Goal: Task Accomplishment & Management: Manage account settings

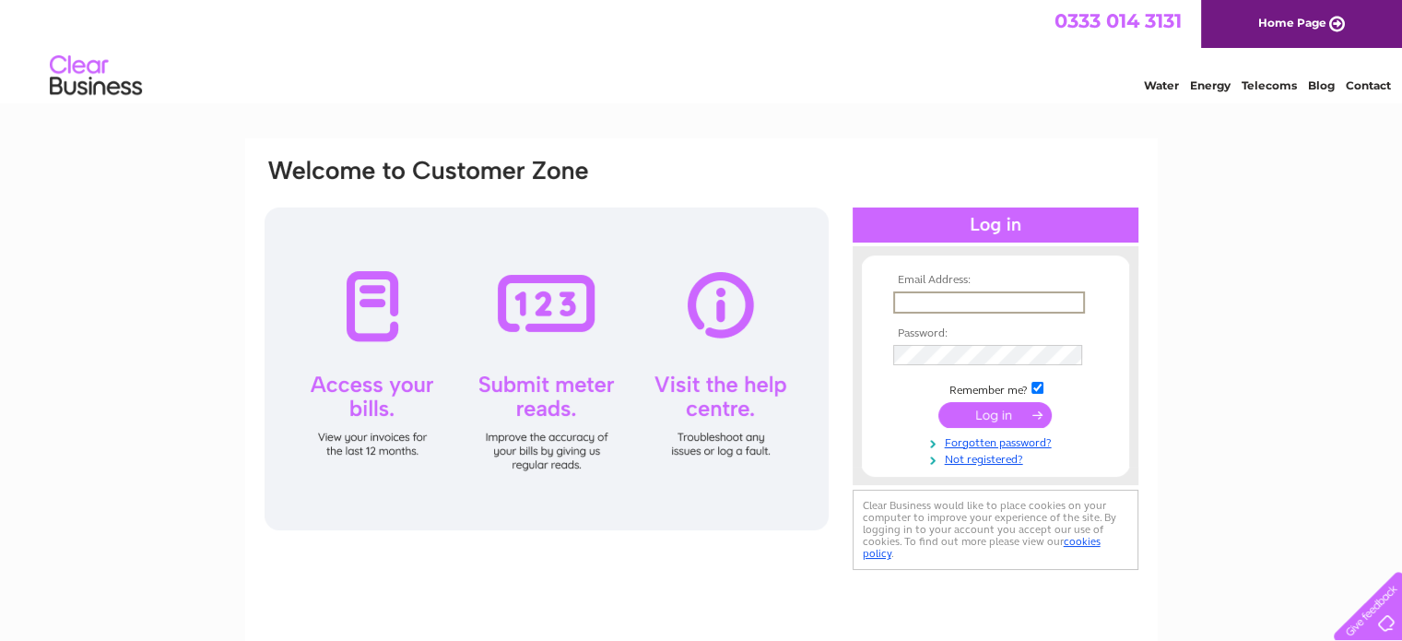
click at [898, 301] on input "text" at bounding box center [989, 302] width 192 height 22
type input "barntonpharmacy@btinternet.com"
click at [1004, 413] on input "submit" at bounding box center [994, 413] width 113 height 26
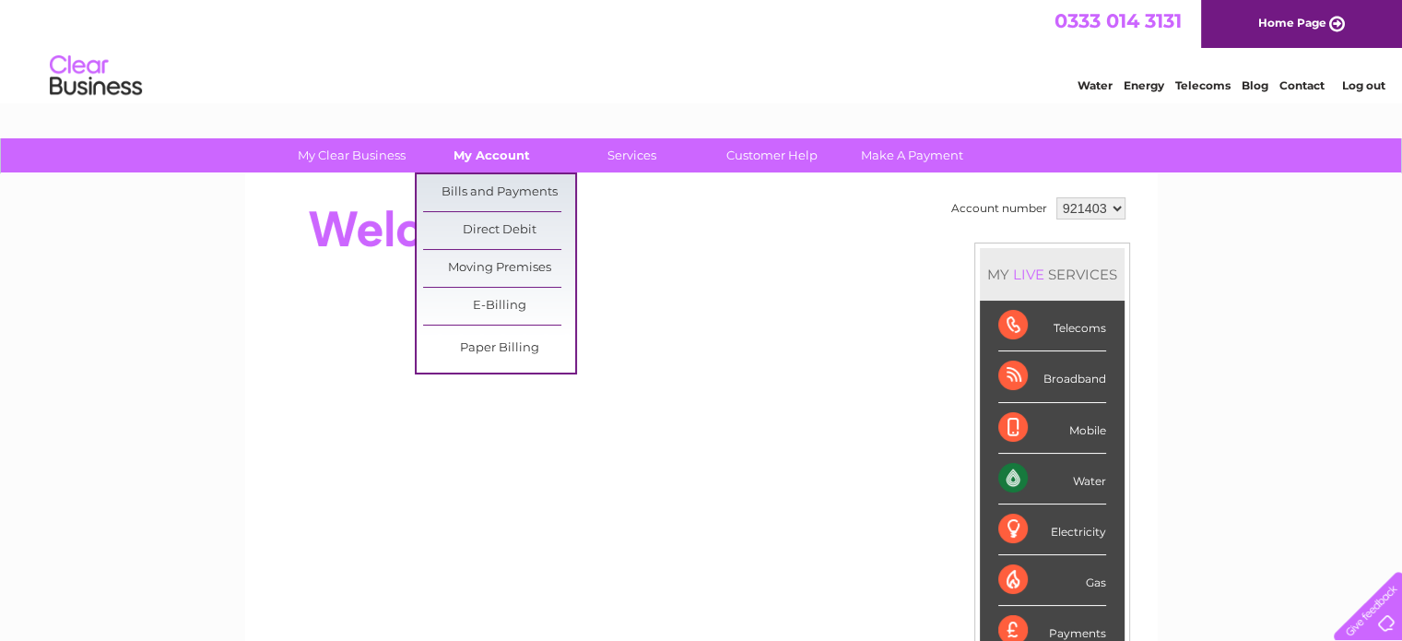
click at [500, 149] on link "My Account" at bounding box center [492, 155] width 152 height 34
click at [494, 189] on link "Bills and Payments" at bounding box center [499, 192] width 152 height 37
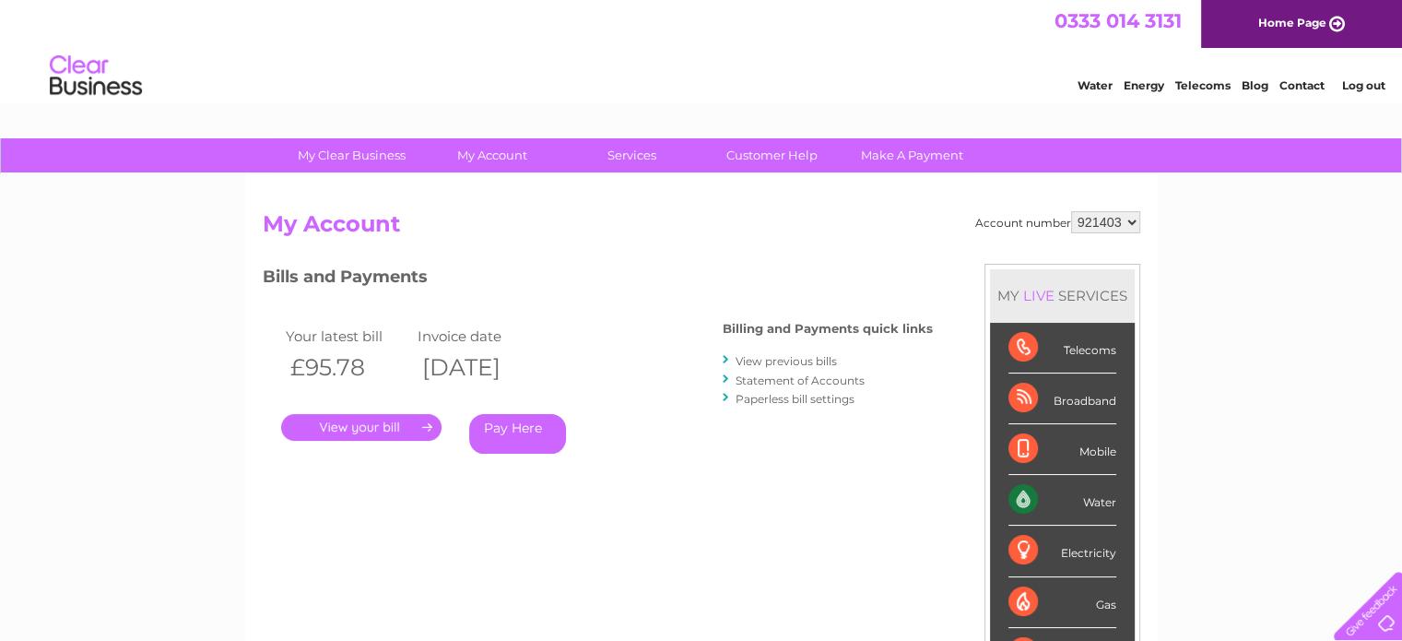
click at [373, 425] on link "." at bounding box center [361, 427] width 160 height 27
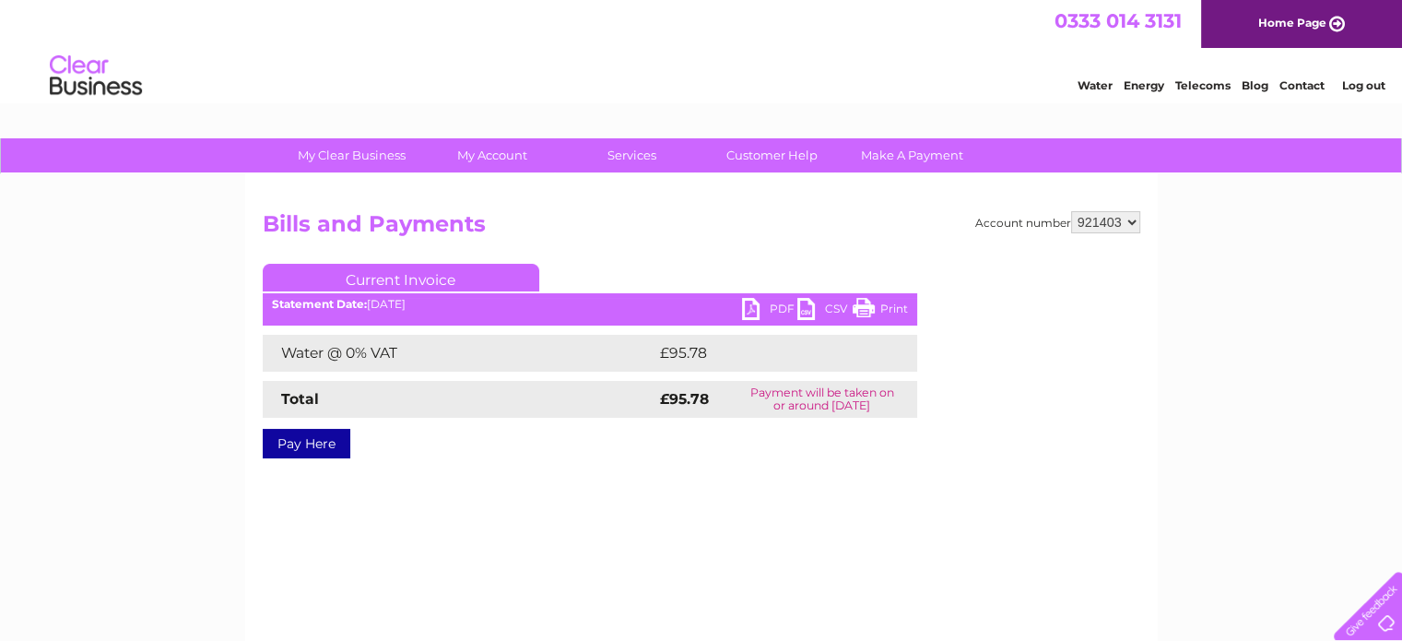
click at [905, 304] on link "Print" at bounding box center [880, 311] width 55 height 27
click at [747, 307] on link "PDF" at bounding box center [769, 311] width 55 height 27
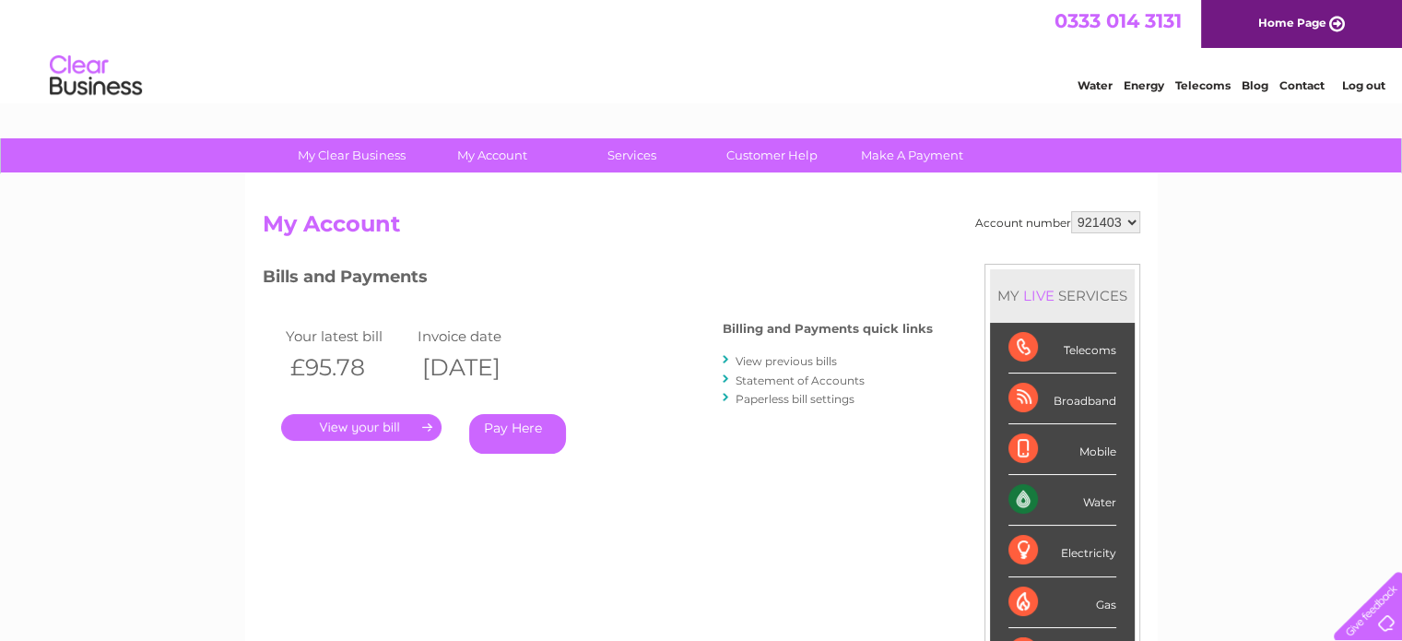
click at [788, 359] on link "View previous bills" at bounding box center [786, 361] width 101 height 14
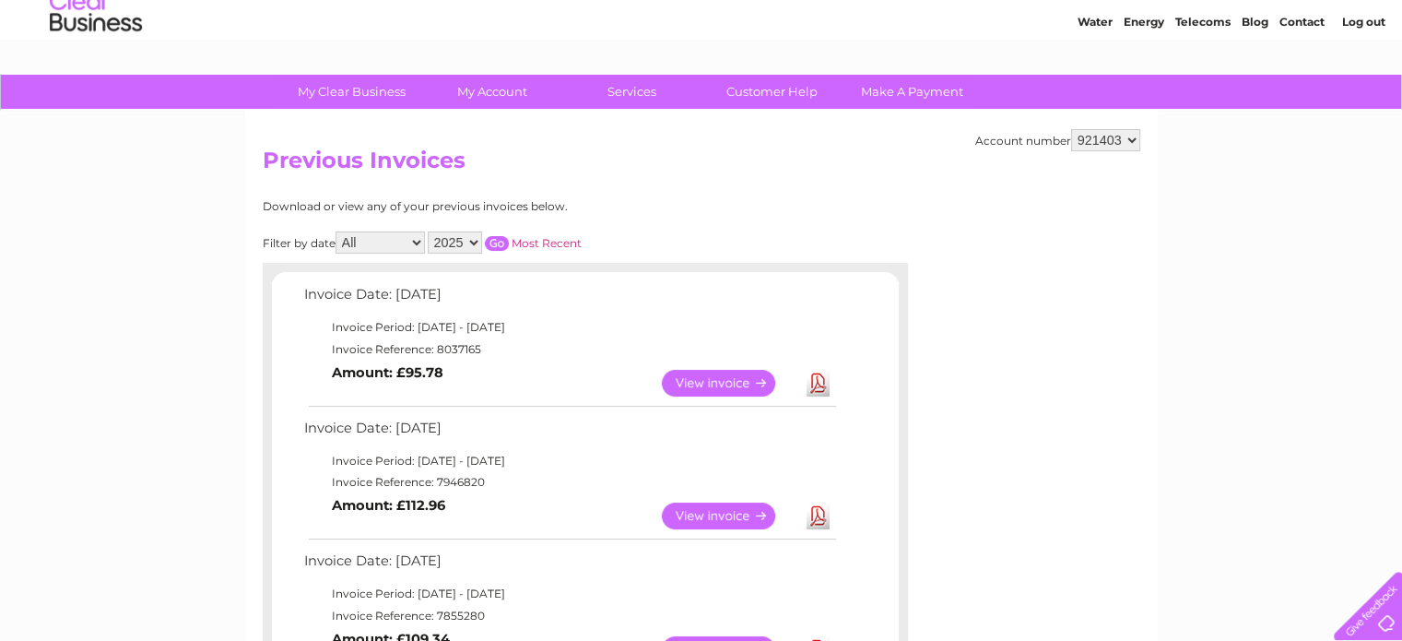
scroll to position [92, 0]
